Goal: Transaction & Acquisition: Download file/media

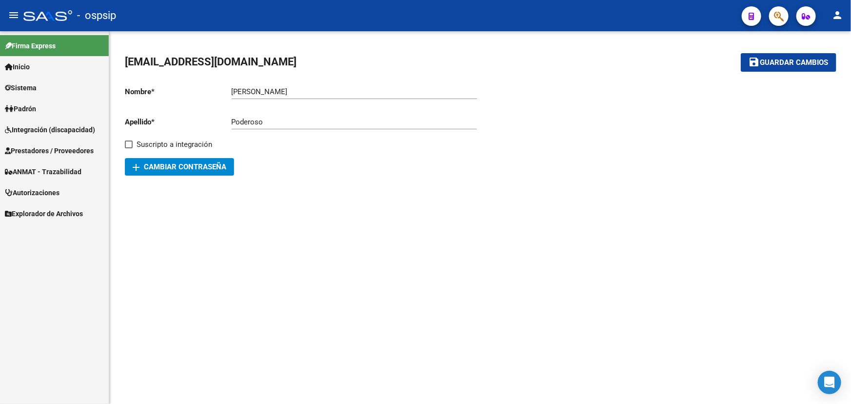
click at [42, 153] on span "Prestadores / Proveedores" at bounding box center [49, 150] width 89 height 11
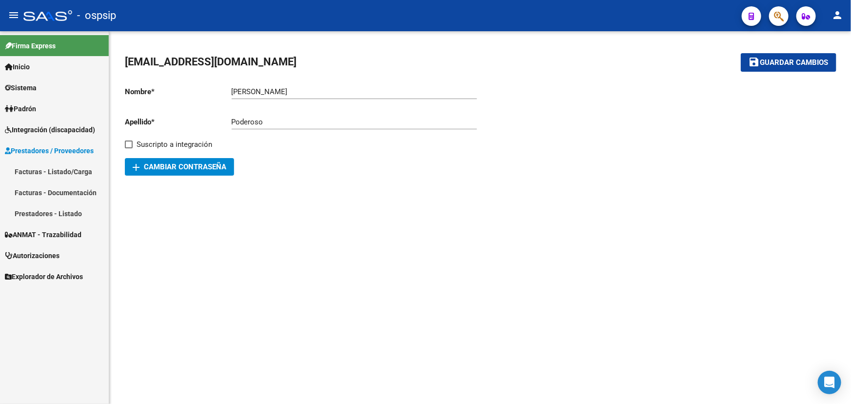
click at [55, 168] on link "Facturas - Listado/Carga" at bounding box center [54, 171] width 109 height 21
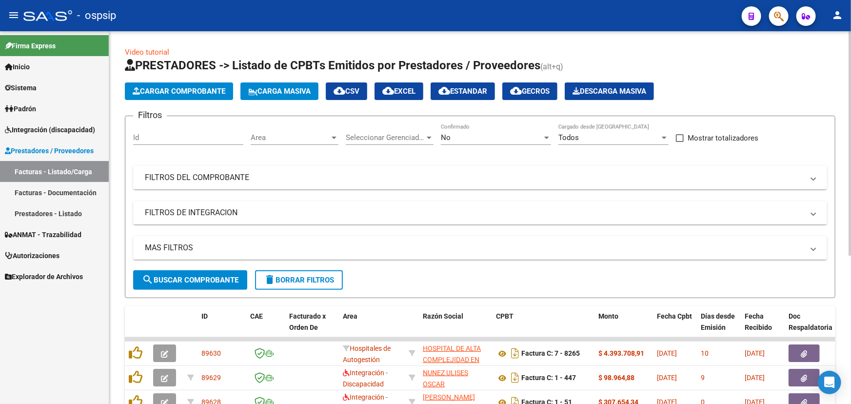
click at [279, 181] on mat-panel-title "FILTROS DEL COMPROBANTE" at bounding box center [474, 177] width 659 height 11
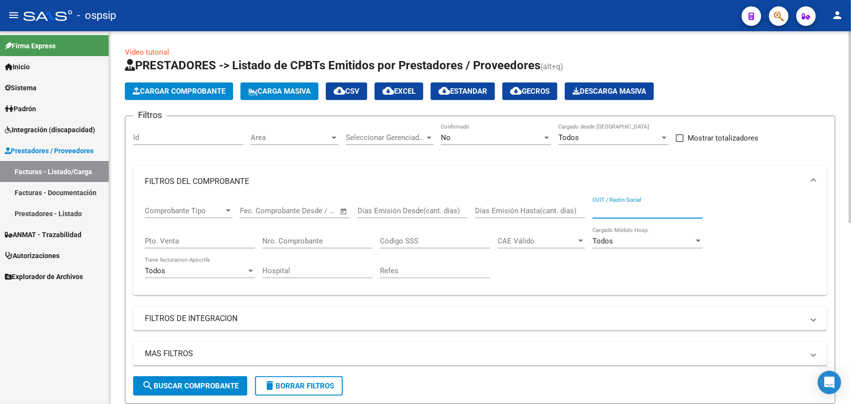
click at [624, 207] on input "CUIT / Razón Social" at bounding box center [647, 210] width 110 height 9
click at [330, 237] on input "Nro. Comprobante" at bounding box center [317, 241] width 110 height 9
type input "30515"
click at [496, 139] on div "No" at bounding box center [491, 137] width 101 height 9
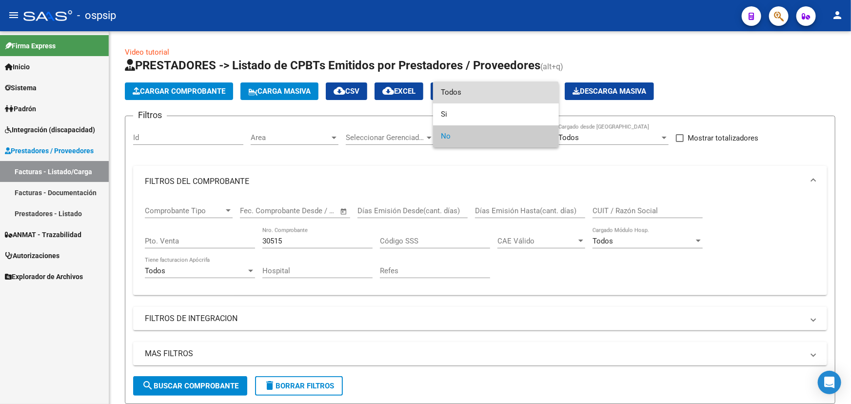
click at [488, 95] on span "Todos" at bounding box center [496, 92] width 110 height 22
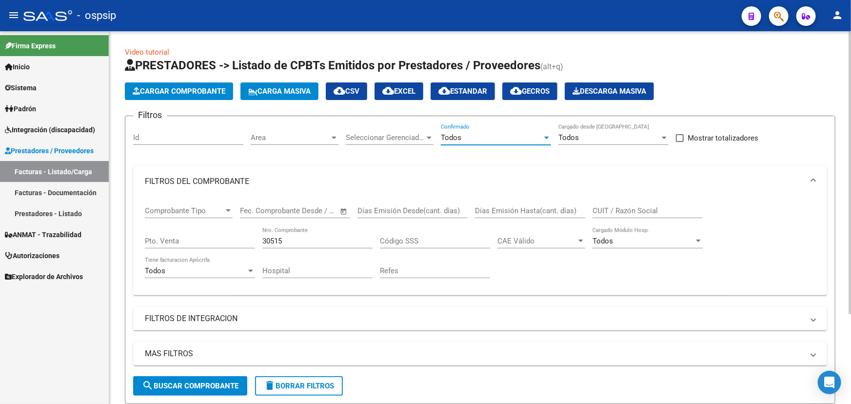
click at [214, 381] on span "search Buscar Comprobante" at bounding box center [190, 385] width 97 height 9
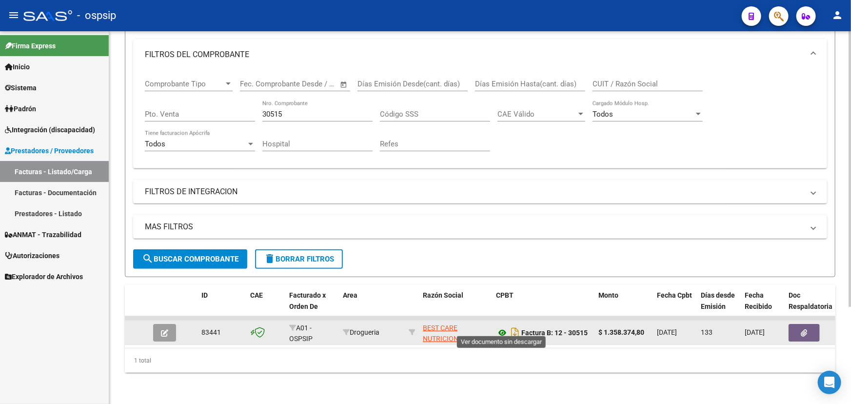
click at [504, 327] on icon at bounding box center [502, 333] width 13 height 12
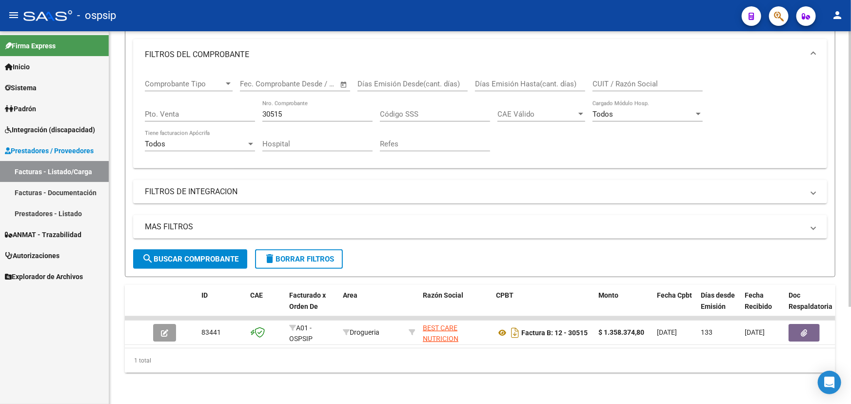
click at [585, 186] on mat-panel-title "FILTROS DE INTEGRACION" at bounding box center [474, 191] width 659 height 11
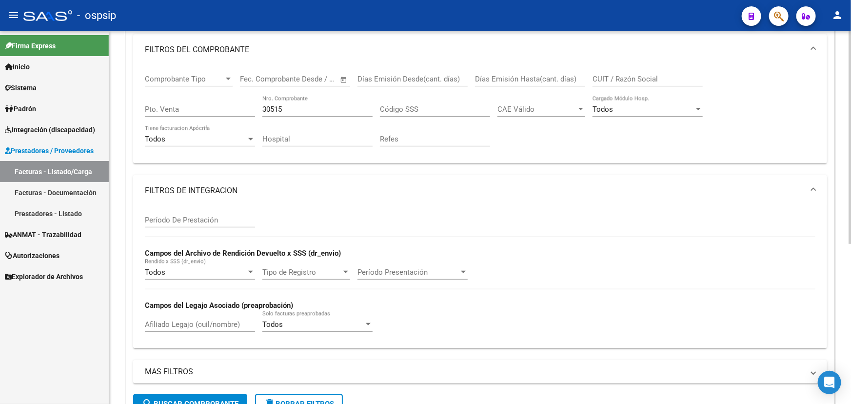
click at [655, 188] on mat-panel-title "FILTROS DE INTEGRACION" at bounding box center [474, 190] width 659 height 11
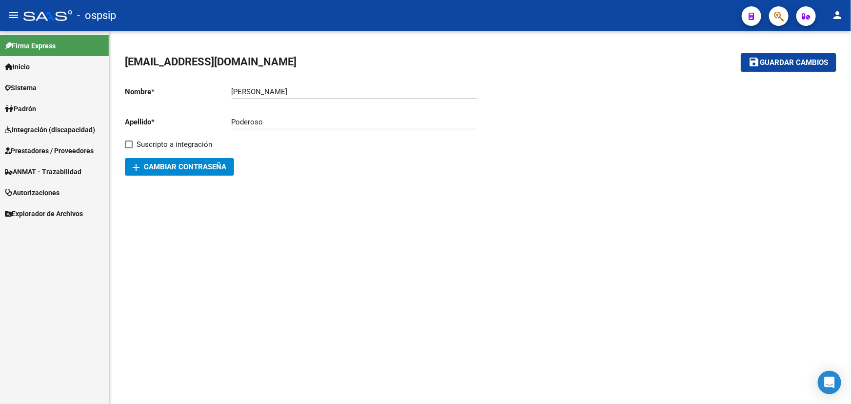
click at [46, 192] on span "Autorizaciones" at bounding box center [32, 192] width 55 height 11
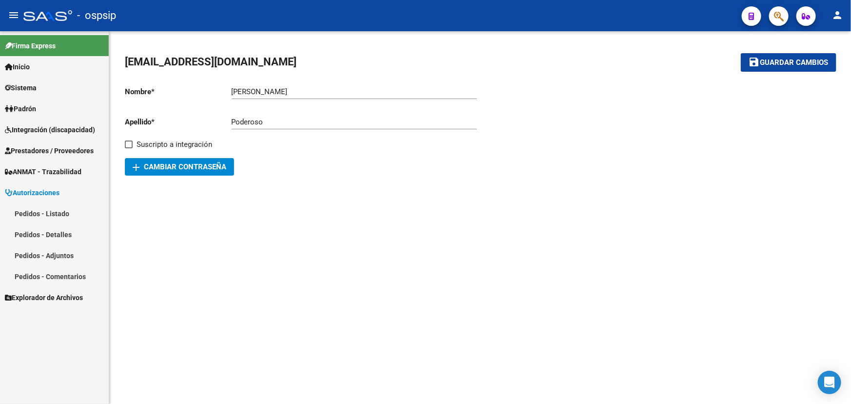
click at [63, 209] on link "Pedidos - Listado" at bounding box center [54, 213] width 109 height 21
